Goal: Transaction & Acquisition: Purchase product/service

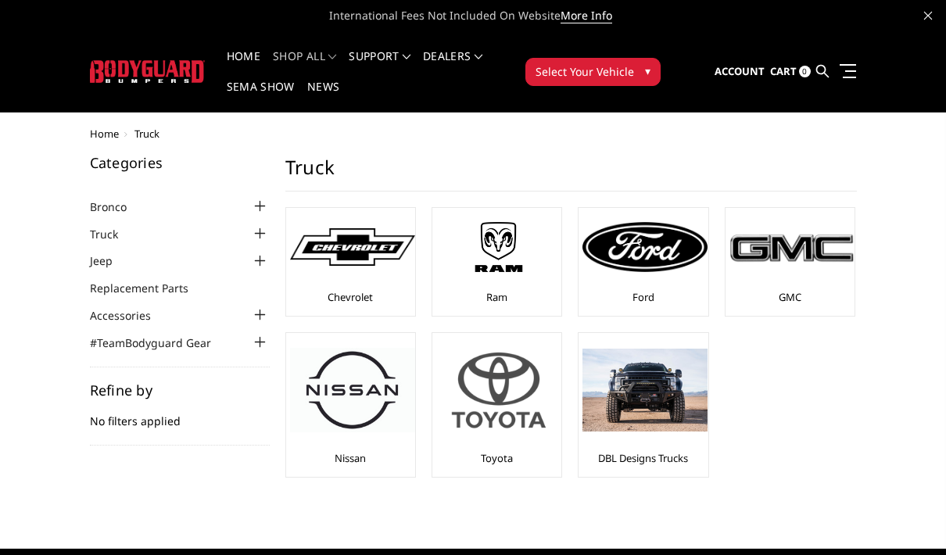
click at [497, 406] on img at bounding box center [498, 390] width 125 height 106
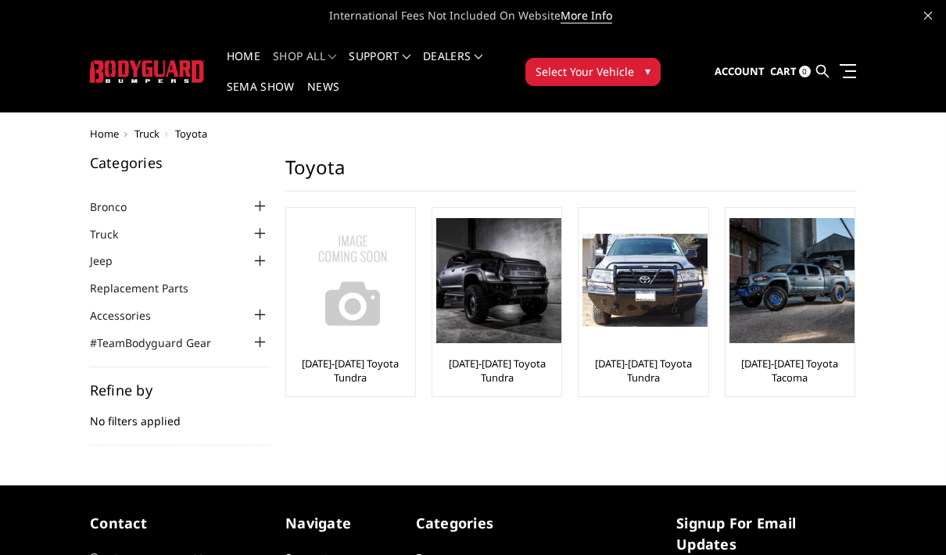
click at [641, 66] on button "Select Your Vehicle ▾" at bounding box center [593, 72] width 135 height 28
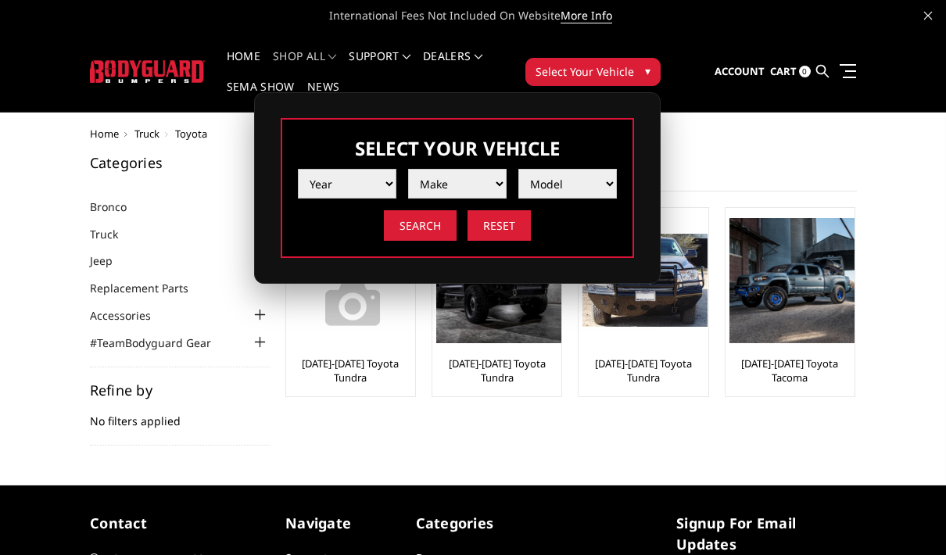
click at [361, 178] on select "Year [DATE] 2024 2023 2022 2021 2020 2019 2018 2017 2016 2015 2014 2013 2012 20…" at bounding box center [347, 184] width 99 height 30
select select "yr_2004"
click at [491, 169] on select "Make Chevrolet Ford GMC Ram" at bounding box center [457, 184] width 99 height 30
click at [495, 171] on select "Make Chevrolet Ford GMC Ram" at bounding box center [457, 184] width 99 height 30
select select "mk_ford"
